Goal: Find specific page/section: Find specific page/section

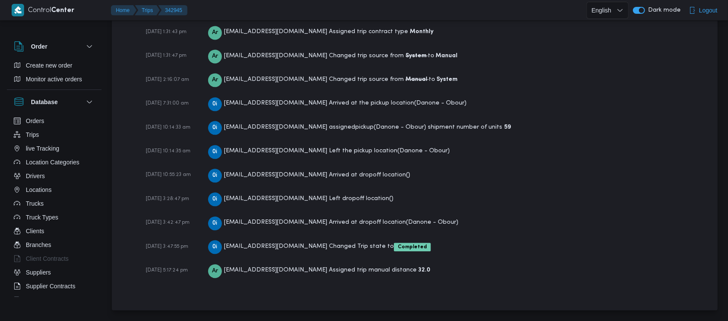
scroll to position [1286, 0]
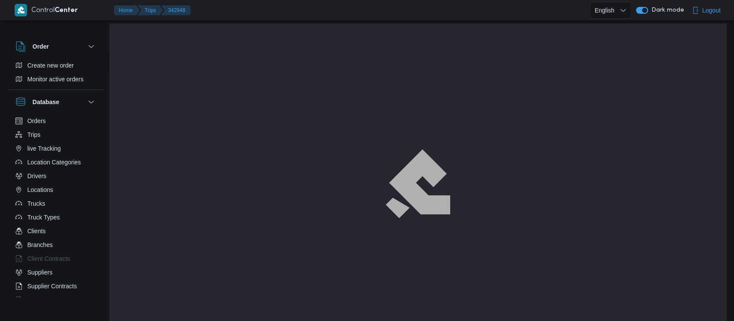
click at [417, 52] on div "Trip# Picking up from Duplicate Trip" at bounding box center [420, 55] width 574 height 17
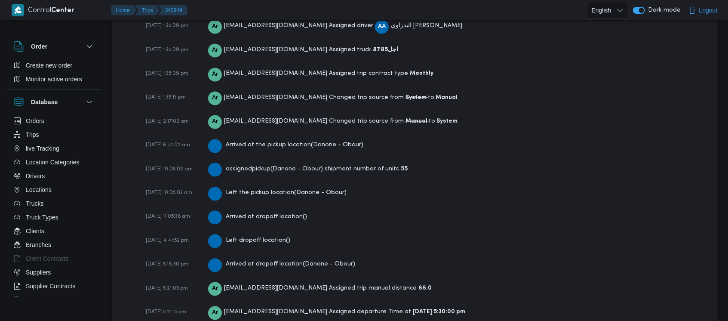
scroll to position [1310, 0]
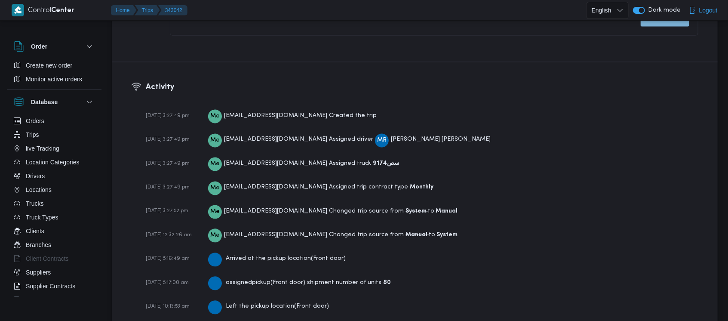
scroll to position [1356, 0]
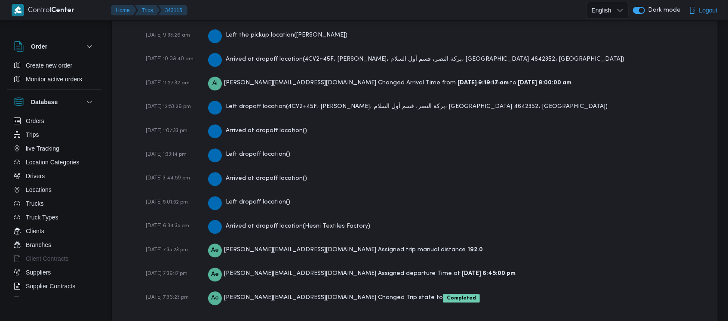
scroll to position [1485, 0]
